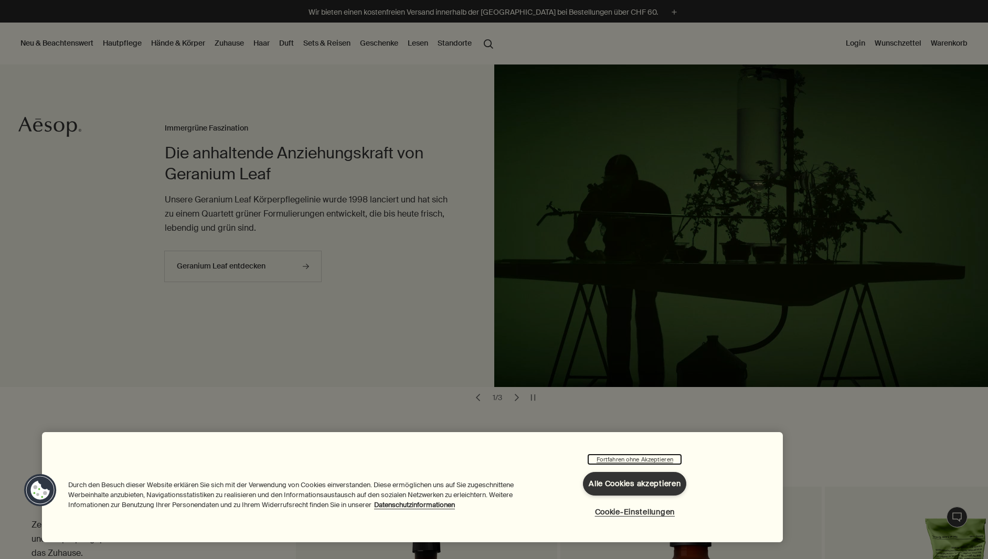
click at [617, 459] on button "Fortfahren ohne Akzeptieren" at bounding box center [635, 459] width 92 height 9
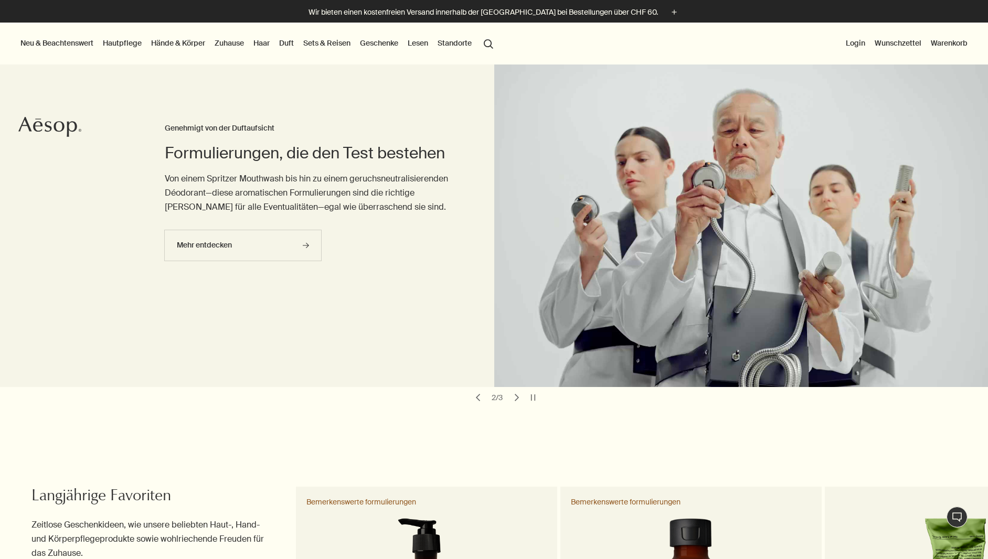
click at [290, 44] on link "Duft" at bounding box center [286, 43] width 19 height 14
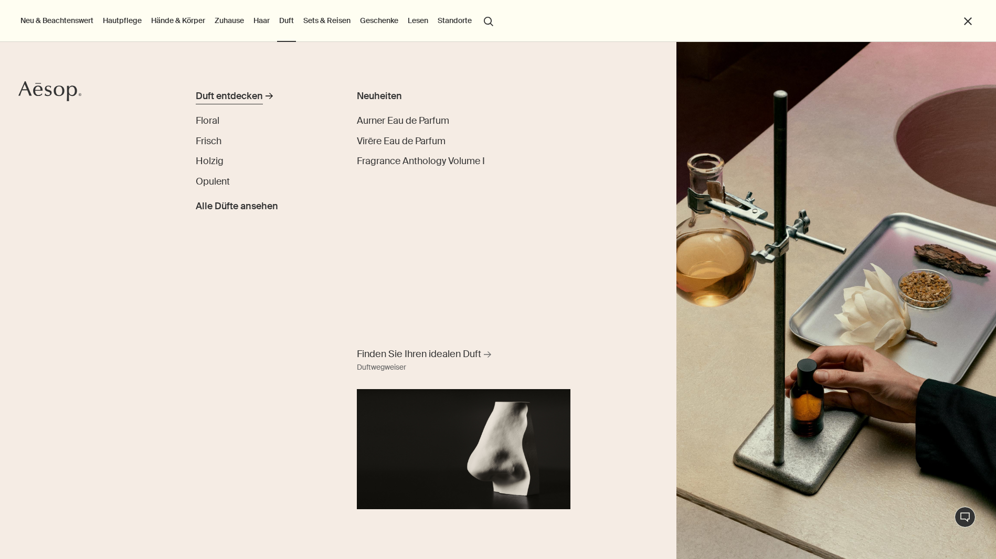
click at [231, 96] on div "Duft entdecken" at bounding box center [229, 96] width 67 height 14
click at [211, 208] on span "Alle Düfte ansehen" at bounding box center [237, 206] width 82 height 14
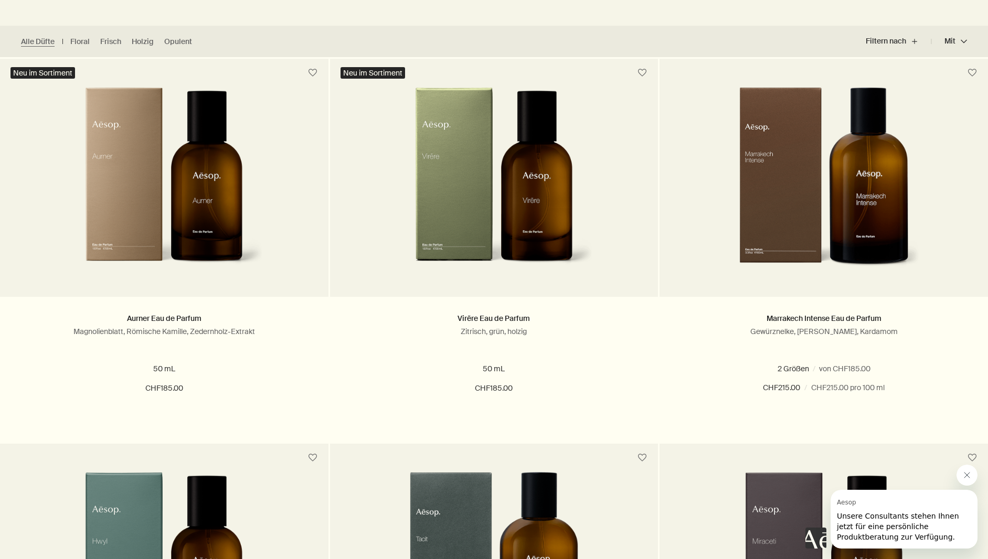
scroll to position [276, 0]
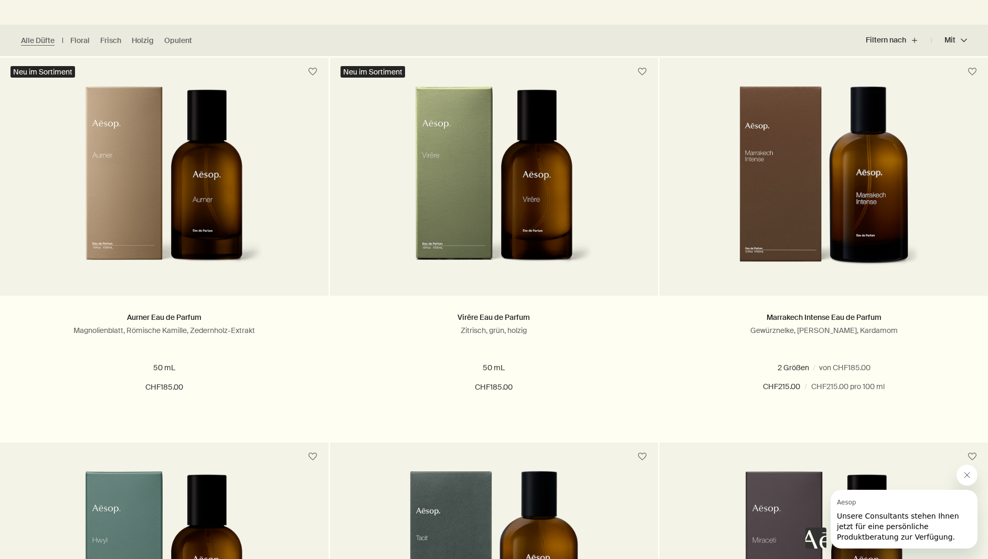
click at [963, 474] on icon "Close message from Aesop" at bounding box center [967, 475] width 8 height 8
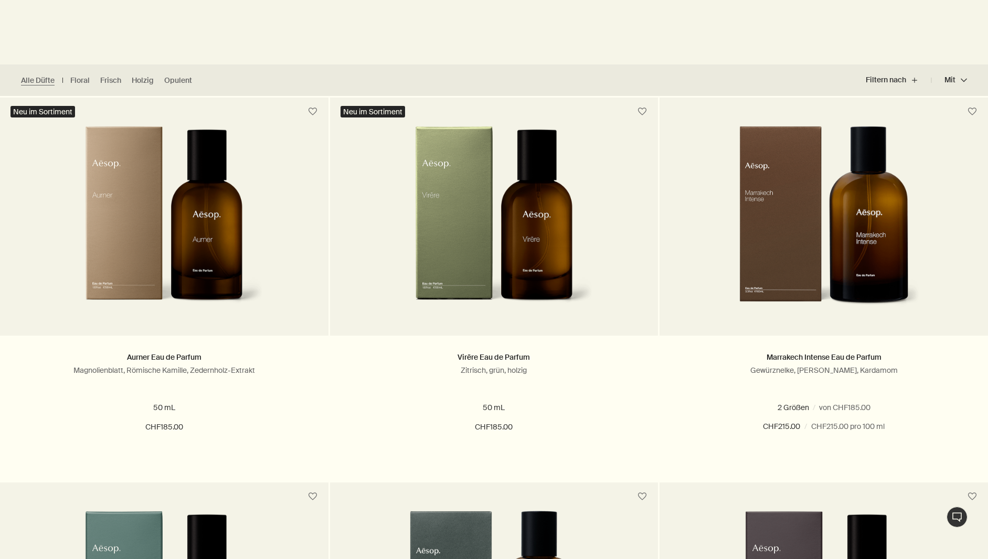
scroll to position [246, 0]
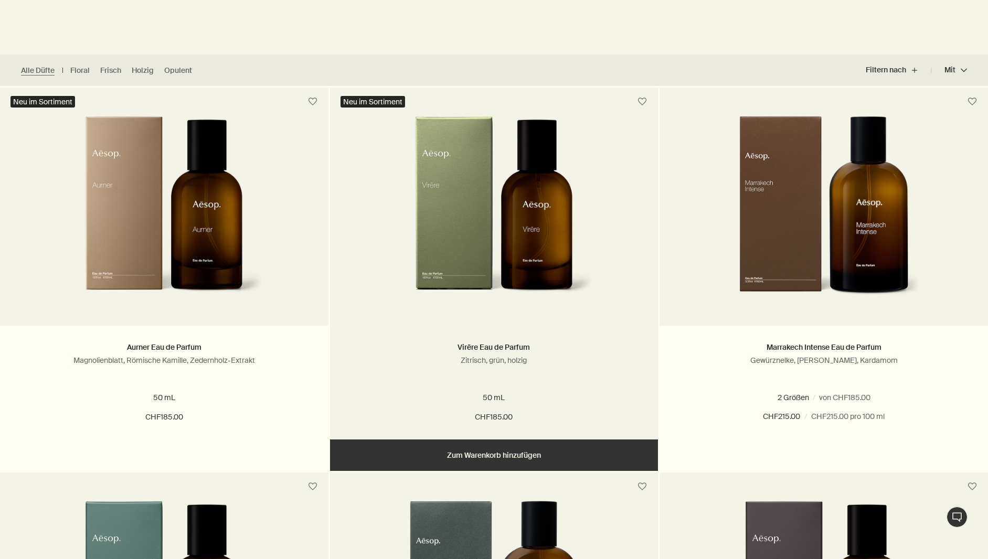
click at [560, 224] on img at bounding box center [494, 213] width 199 height 194
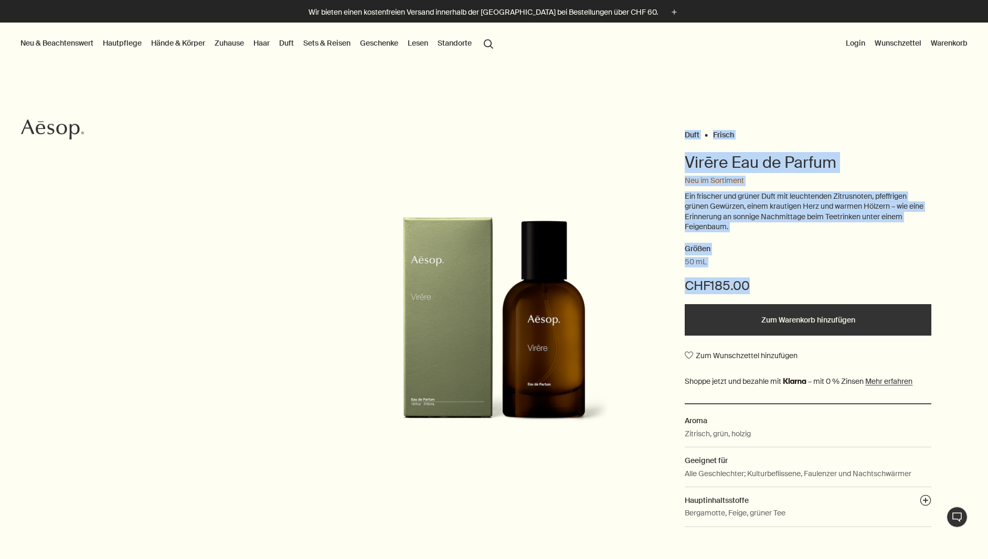
drag, startPoint x: 684, startPoint y: 134, endPoint x: 684, endPoint y: 300, distance: 166.3
click at [684, 300] on div "Duft Frisch Virēre Eau de Parfum Neu im Sortiment Ein frischer und grüner Duft …" at bounding box center [494, 331] width 988 height 407
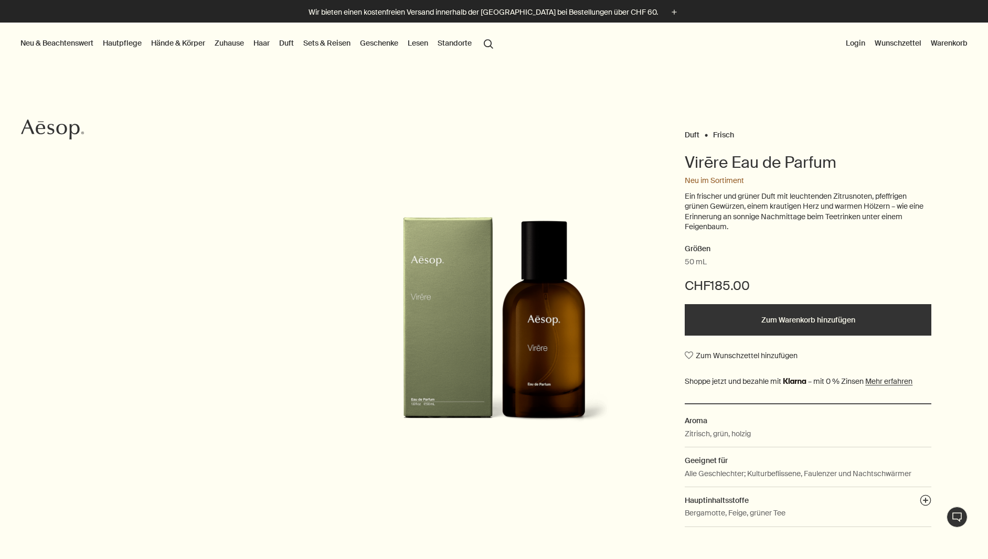
click at [695, 288] on span "CHF185.00" at bounding box center [717, 286] width 65 height 17
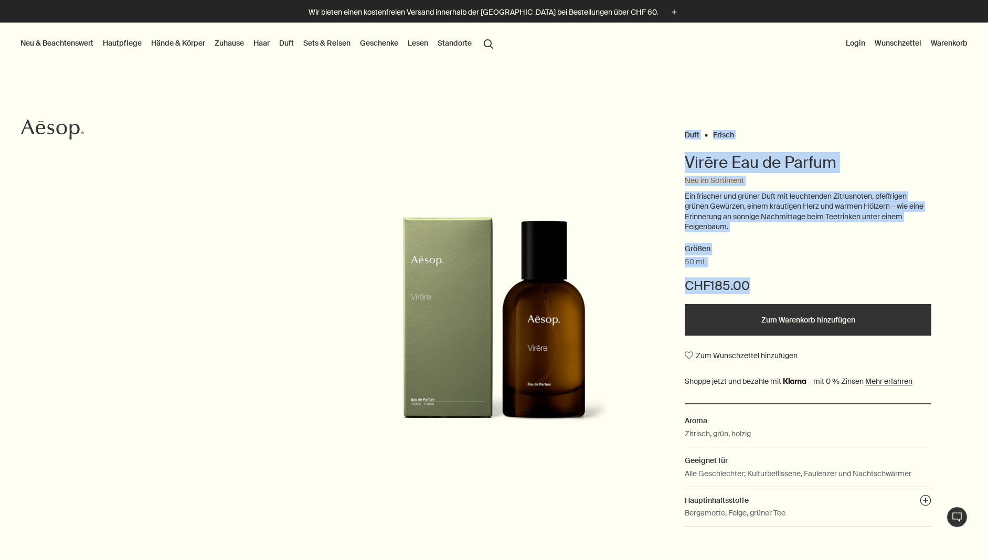
drag, startPoint x: 760, startPoint y: 281, endPoint x: 682, endPoint y: 133, distance: 167.4
click at [682, 133] on div "Duft Frisch Virēre Eau de Parfum Neu im Sortiment Ein frischer und grüner Duft …" at bounding box center [494, 331] width 988 height 407
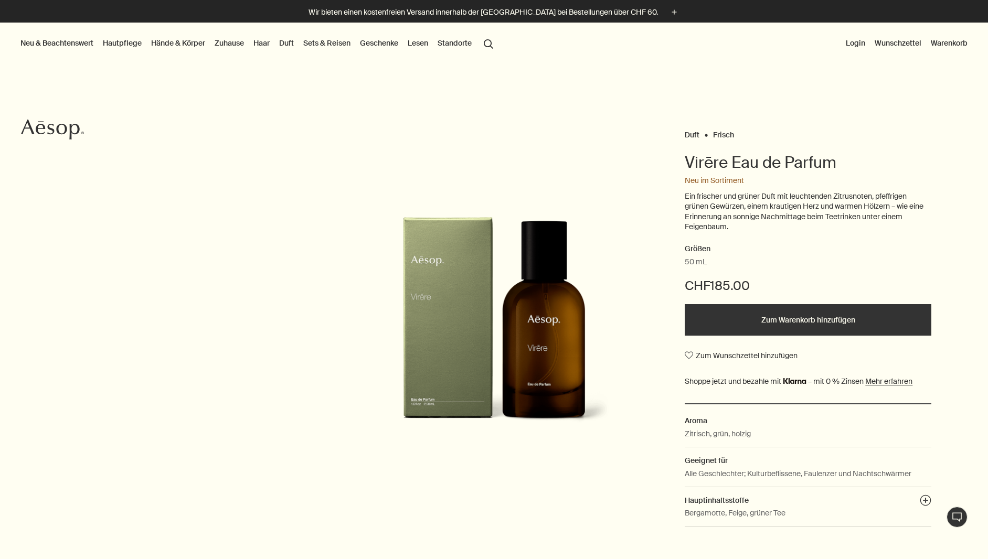
click at [676, 133] on div "Duft Frisch Virēre Eau de Parfum Neu im Sortiment Ein frischer und grüner Duft …" at bounding box center [494, 331] width 988 height 407
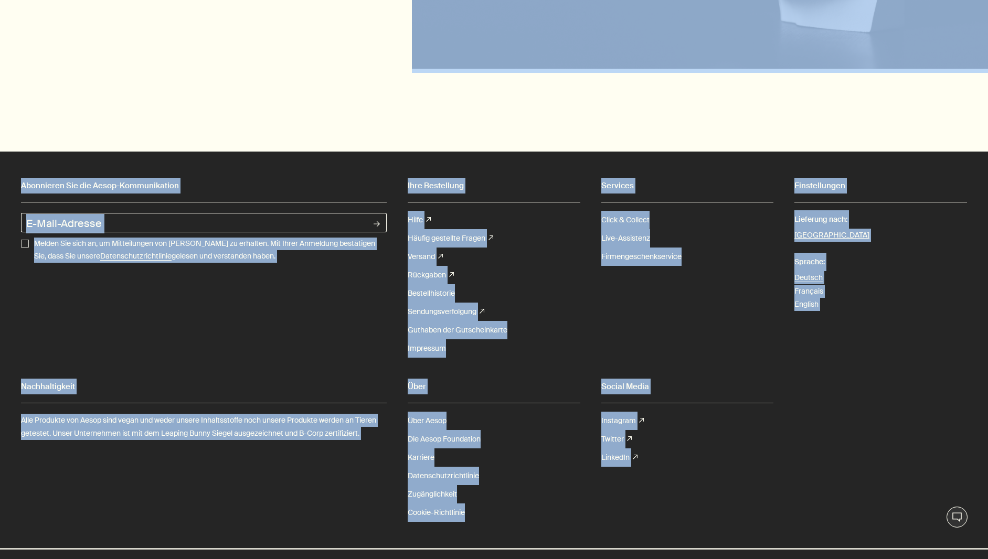
scroll to position [2685, 0]
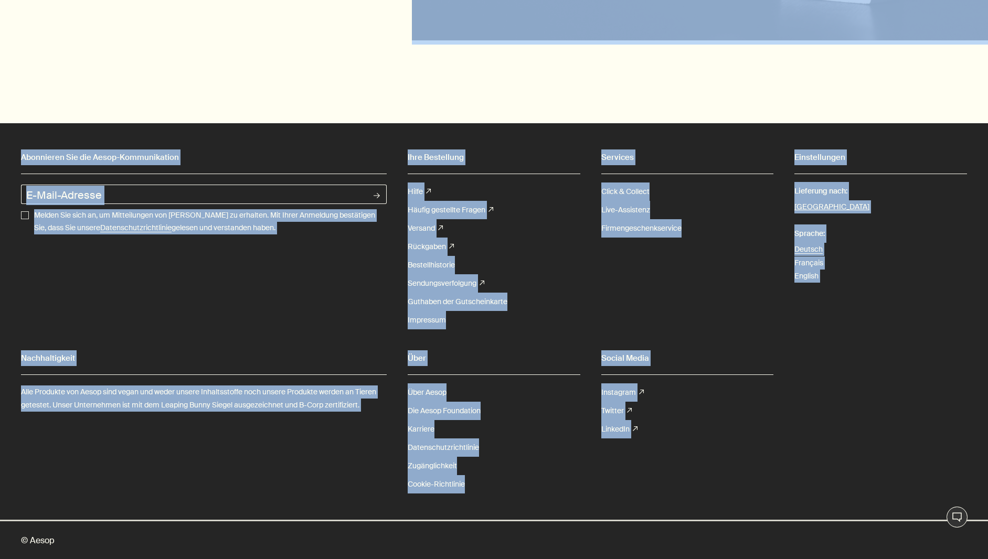
drag, startPoint x: 674, startPoint y: 132, endPoint x: 703, endPoint y: 453, distance: 322.5
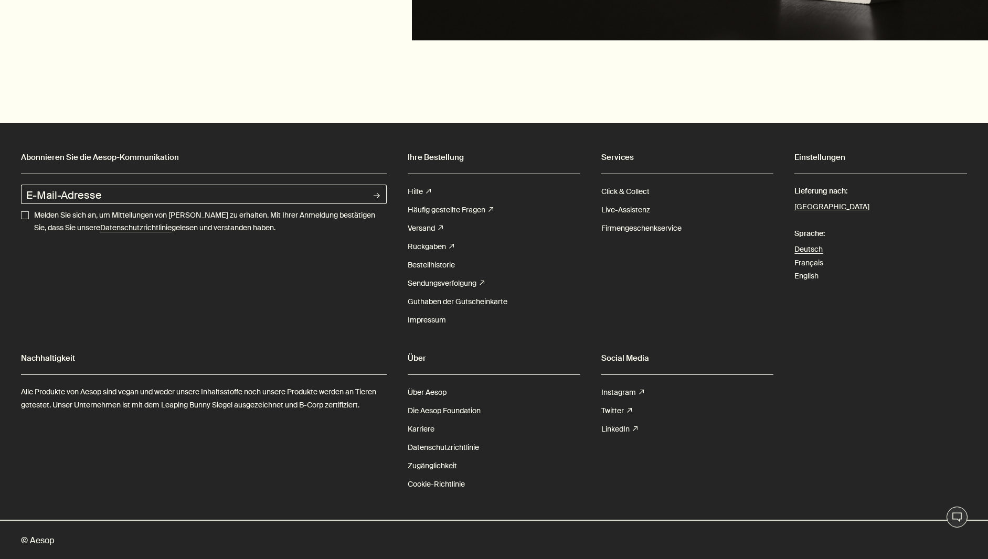
click at [703, 453] on section "Social Media Instagram rightUpArrow Twitter rightUpArrow LinkedIn rightUpArrow" at bounding box center [687, 422] width 173 height 143
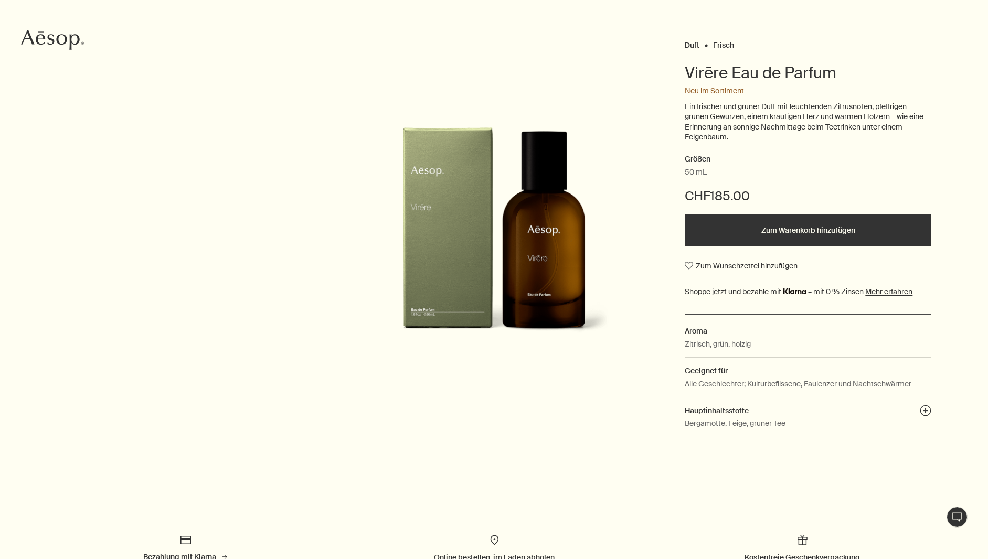
scroll to position [0, 0]
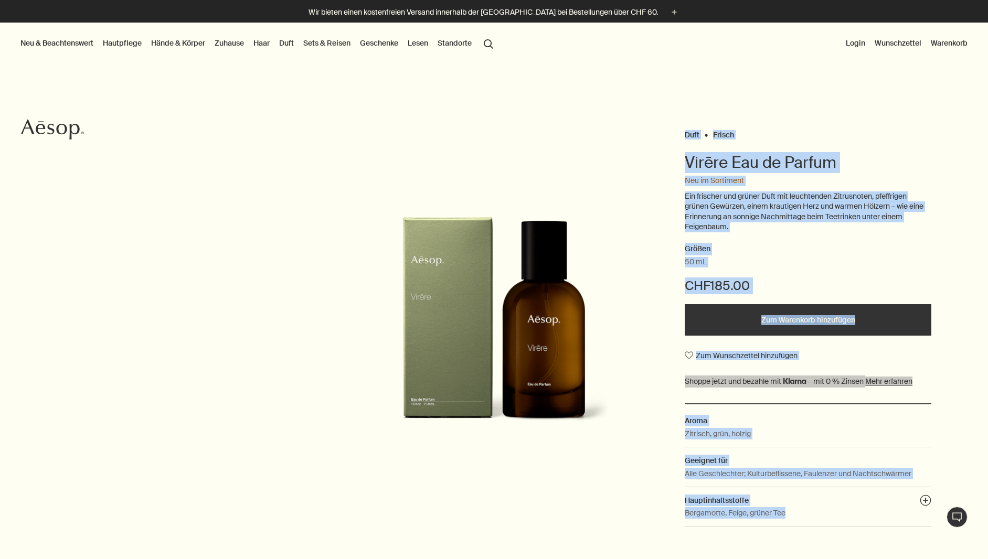
drag, startPoint x: 683, startPoint y: 134, endPoint x: 685, endPoint y: 525, distance: 390.9
click at [685, 525] on div "Duft Frisch Virēre Eau de Parfum Neu im Sortiment Ein frischer und grüner Duft …" at bounding box center [494, 331] width 988 height 407
click at [689, 513] on p "Bergamotte, Feige, grüner Tee" at bounding box center [735, 513] width 101 height 12
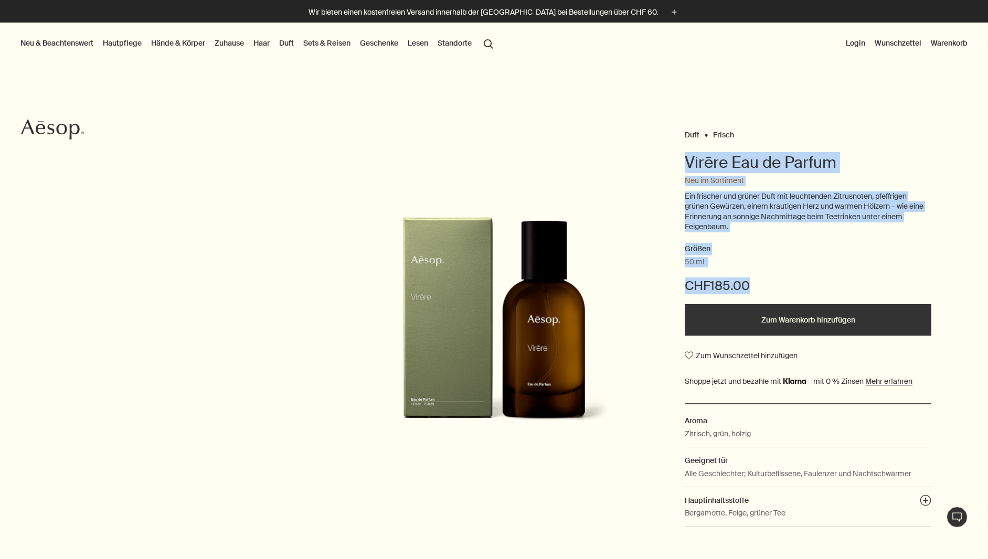
drag, startPoint x: 685, startPoint y: 161, endPoint x: 780, endPoint y: 279, distance: 151.5
click at [780, 279] on div "Virēre Eau de Parfum Neu im Sortiment Ein frischer und grüner Duft mit leuchten…" at bounding box center [808, 343] width 247 height 383
click at [775, 281] on div "CHF185.00" at bounding box center [808, 291] width 247 height 27
drag, startPoint x: 770, startPoint y: 283, endPoint x: 682, endPoint y: 138, distance: 169.8
click at [682, 138] on div "Duft Frisch Virēre Eau de Parfum Neu im Sortiment Ein frischer und grüner Duft …" at bounding box center [494, 331] width 988 height 407
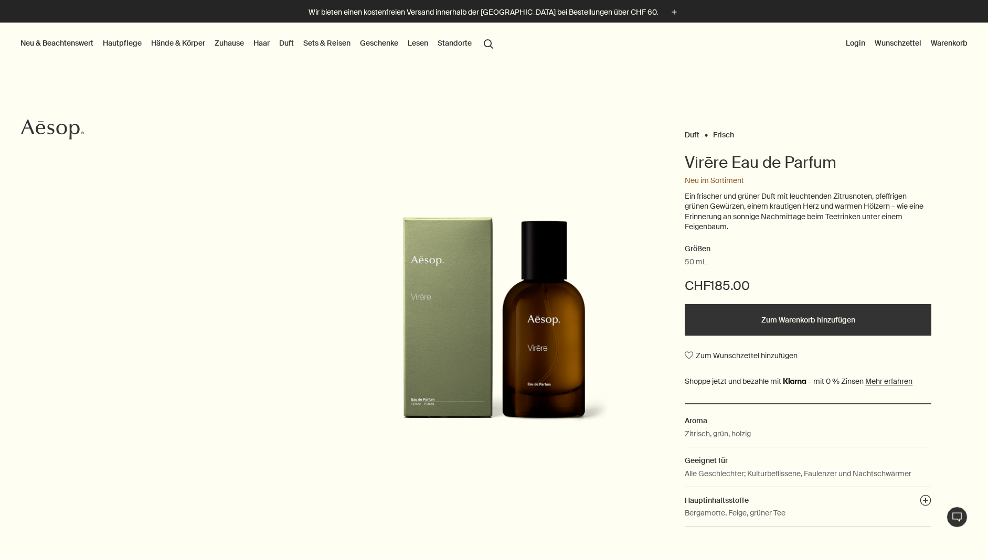
click at [682, 138] on div "Duft Frisch Virēre Eau de Parfum Neu im Sortiment Ein frischer und grüner Duft …" at bounding box center [494, 331] width 988 height 407
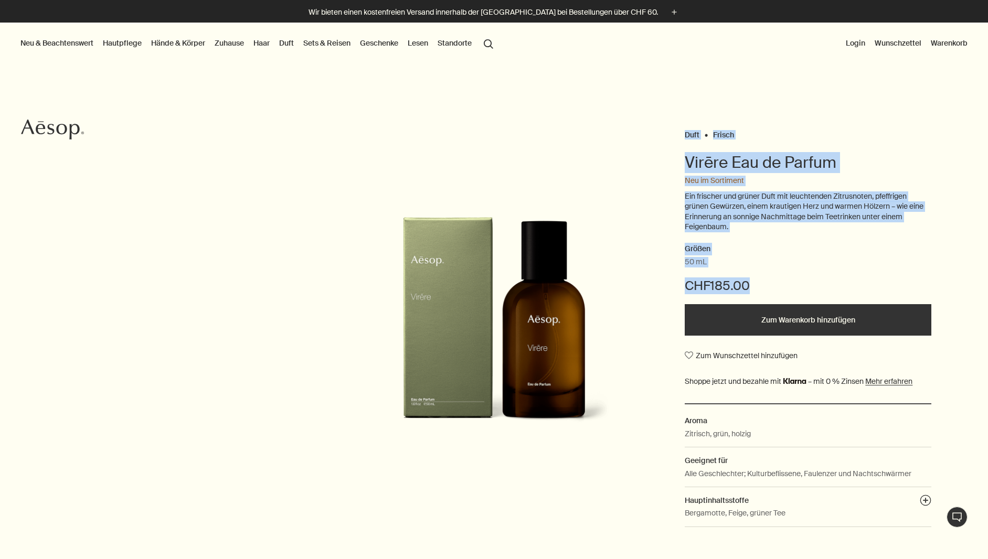
drag, startPoint x: 679, startPoint y: 134, endPoint x: 759, endPoint y: 280, distance: 166.5
click at [759, 280] on div "Duft Frisch Virēre Eau de Parfum Neu im Sortiment Ein frischer und grüner Duft …" at bounding box center [494, 331] width 988 height 407
click at [758, 284] on div "CHF185.00" at bounding box center [808, 291] width 247 height 27
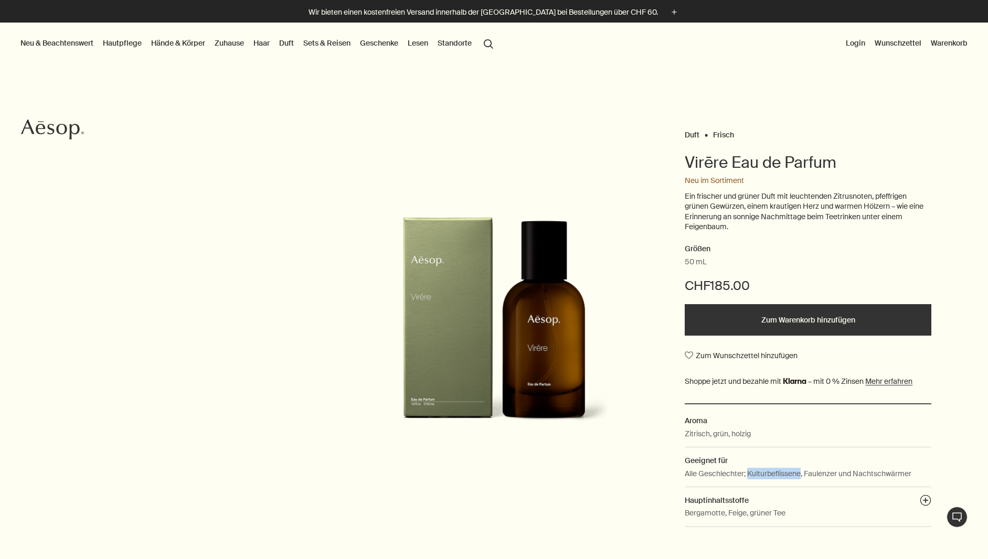
drag, startPoint x: 749, startPoint y: 474, endPoint x: 802, endPoint y: 472, distance: 53.0
click at [802, 472] on p "Alle Geschlechter; Kulturbeflissene, Faulenzer und Nachtschwärmer" at bounding box center [798, 474] width 227 height 12
drag, startPoint x: 808, startPoint y: 473, endPoint x: 841, endPoint y: 474, distance: 33.1
click at [841, 474] on p "Alle Geschlechter; Kulturbeflissene, Faulenzer und Nachtschwärmer" at bounding box center [798, 474] width 227 height 12
click at [840, 474] on p "Alle Geschlechter; Kulturbeflissene, Faulenzer und Nachtschwärmer" at bounding box center [798, 474] width 227 height 12
